Goal: Information Seeking & Learning: Learn about a topic

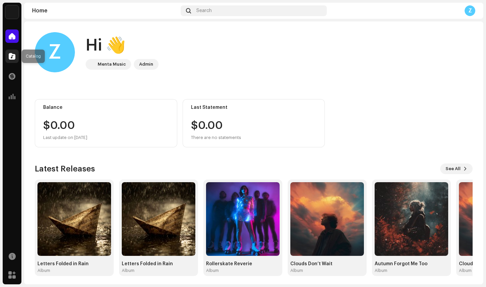
click at [15, 50] on div at bounding box center [11, 56] width 13 height 13
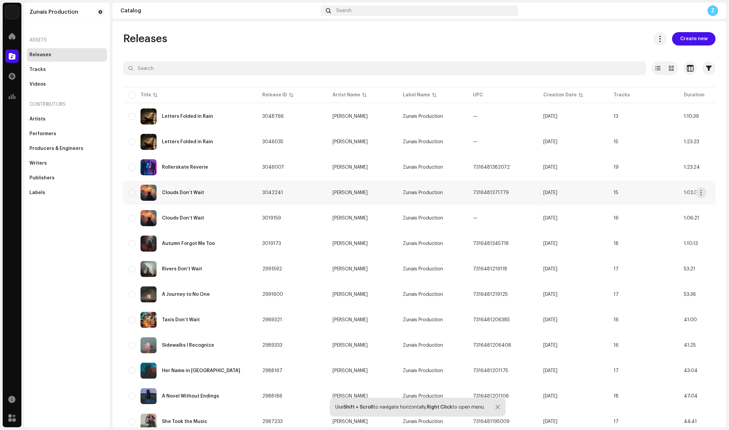
click at [345, 189] on td "[PERSON_NAME]" at bounding box center [362, 193] width 70 height 24
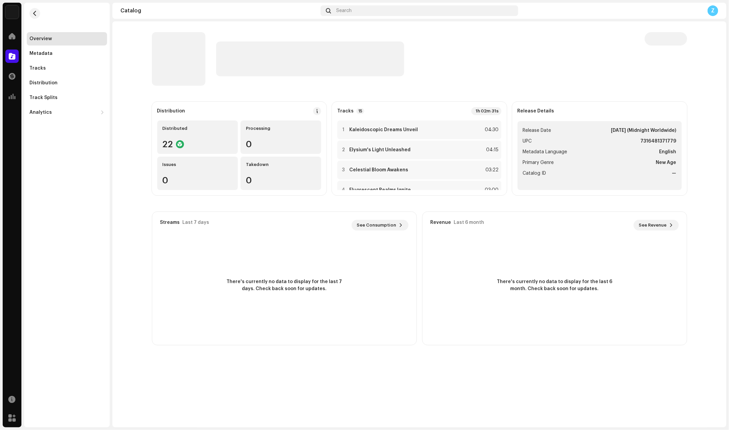
click at [32, 6] on re-m-nav-back at bounding box center [35, 17] width 16 height 29
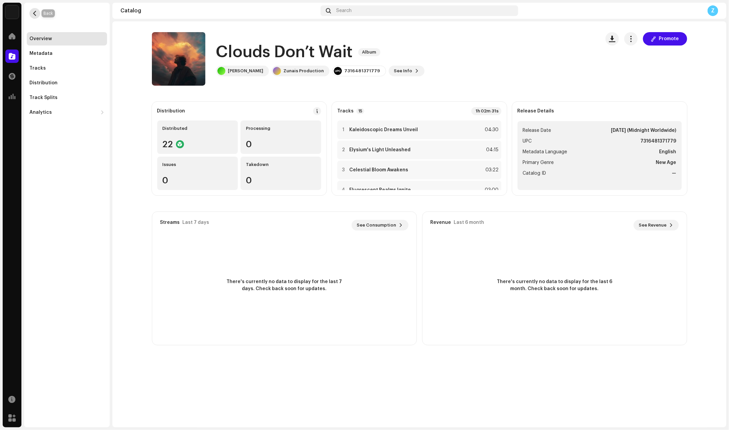
click at [34, 15] on span "button" at bounding box center [34, 13] width 5 height 5
